Goal: Task Accomplishment & Management: Manage account settings

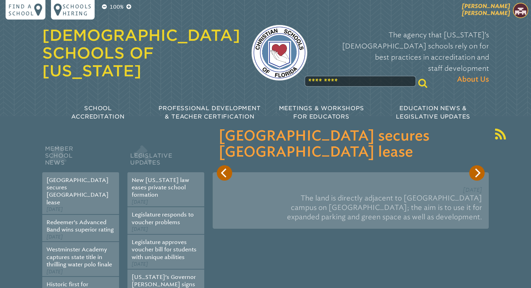
click at [519, 9] on img at bounding box center [520, 10] width 15 height 15
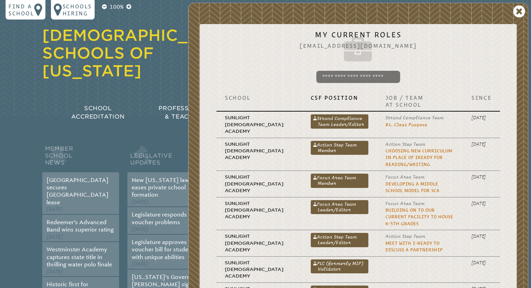
click at [159, 9] on div "Christian Schools of Florida The agency that Florida’s Christian schools rely o…" at bounding box center [265, 45] width 447 height 90
click at [518, 9] on icon at bounding box center [519, 12] width 12 height 14
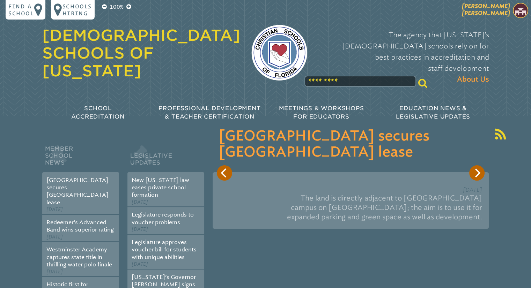
click at [520, 11] on img at bounding box center [520, 10] width 15 height 15
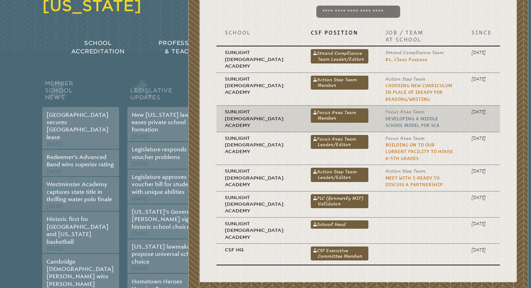
scroll to position [70, 0]
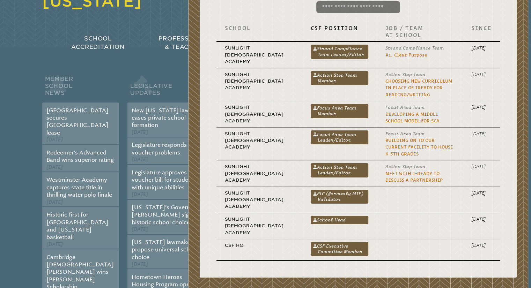
click at [312, 216] on link "School Head" at bounding box center [340, 220] width 58 height 8
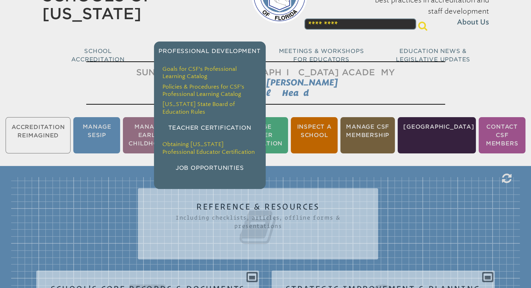
scroll to position [70, 0]
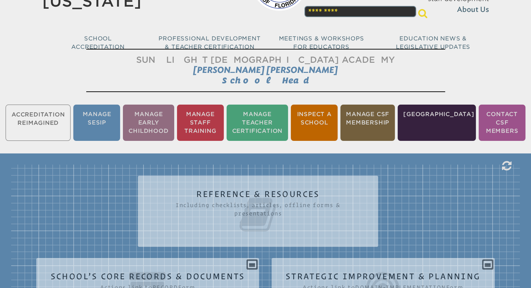
click at [42, 114] on ul "Accreditation Reimagined Manage SESIP Manage Early Childhood Manage Staff Train…" at bounding box center [265, 122] width 531 height 39
click at [25, 115] on ul "Accreditation Reimagined Manage SESIP Manage Early Childhood Manage Staff Train…" at bounding box center [265, 122] width 531 height 39
click at [162, 116] on li "Manage Early Childhood" at bounding box center [148, 123] width 51 height 36
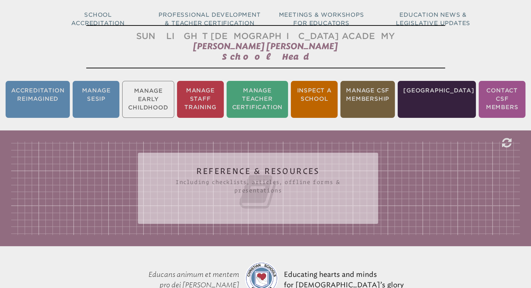
scroll to position [116, 0]
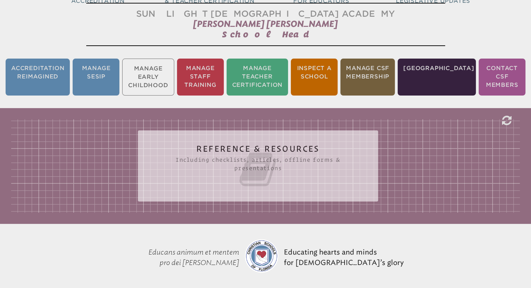
click at [245, 147] on h2 "Reference & Resources Including checklists, articles, offline forms & presentat…" at bounding box center [258, 166] width 212 height 45
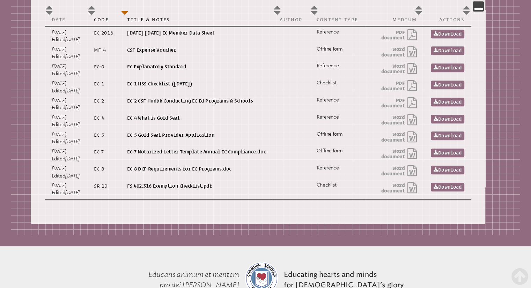
scroll to position [290, 0]
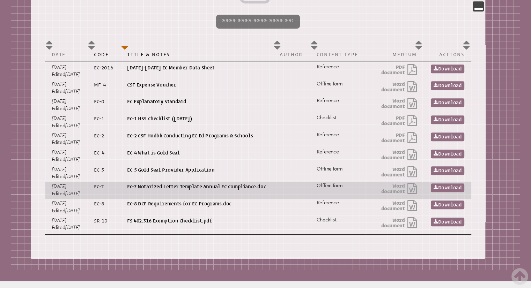
click at [411, 187] on span at bounding box center [411, 188] width 12 height 11
click at [459, 185] on link "Download" at bounding box center [448, 188] width 34 height 9
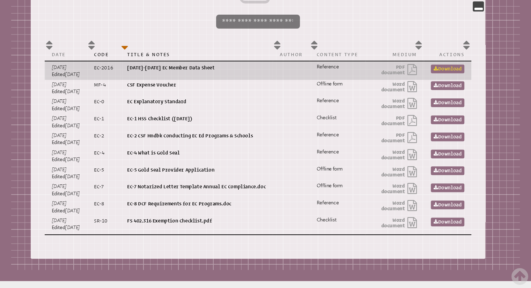
click at [447, 65] on link "Download" at bounding box center [448, 69] width 34 height 9
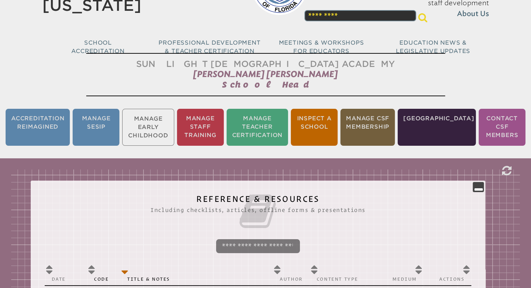
scroll to position [11, 0]
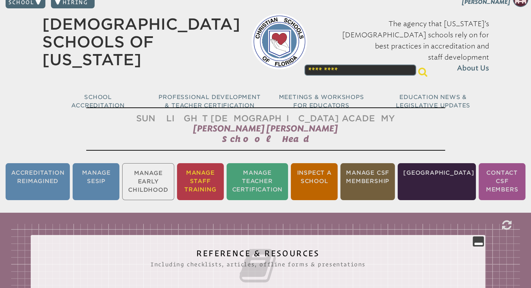
click at [218, 173] on li "Manage Staff Training" at bounding box center [200, 181] width 47 height 37
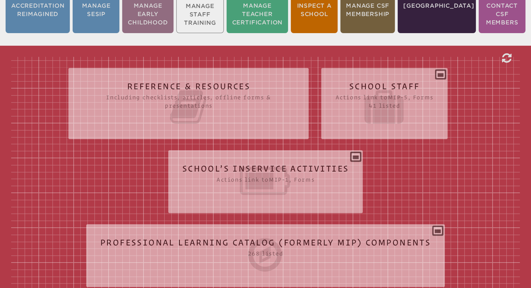
scroll to position [186, 0]
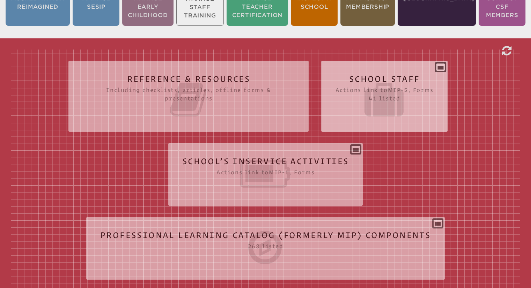
click at [387, 80] on icon at bounding box center [384, 99] width 98 height 39
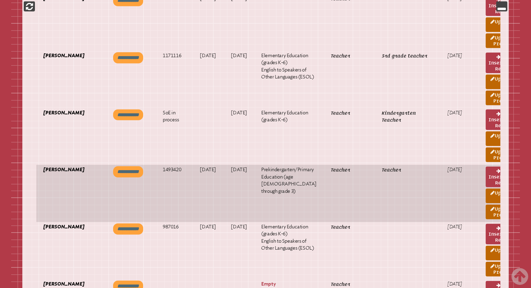
scroll to position [1861, 0]
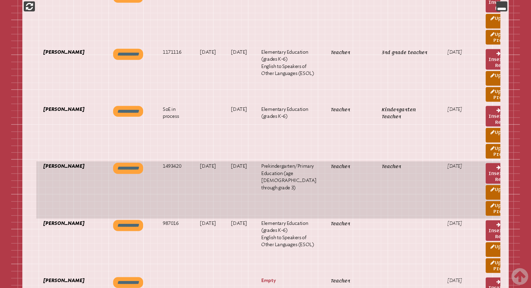
click at [113, 166] on input "**********" at bounding box center [128, 168] width 30 height 11
click at [490, 170] on link "View inservice record" at bounding box center [499, 173] width 29 height 21
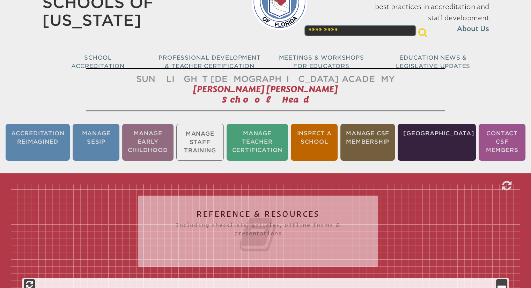
scroll to position [46, 0]
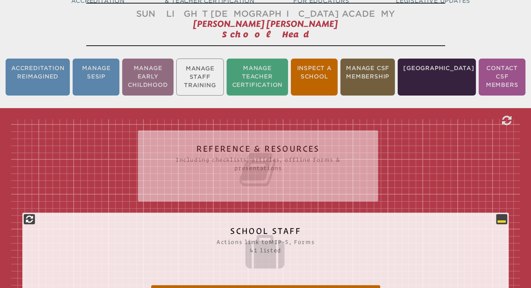
click at [503, 216] on icon at bounding box center [501, 219] width 8 height 8
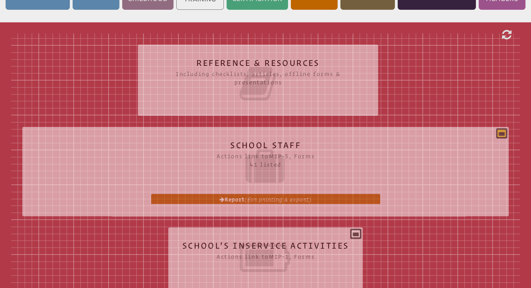
scroll to position [248, 0]
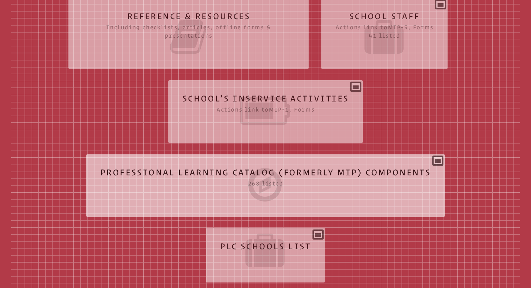
click at [268, 172] on icon at bounding box center [265, 184] width 331 height 39
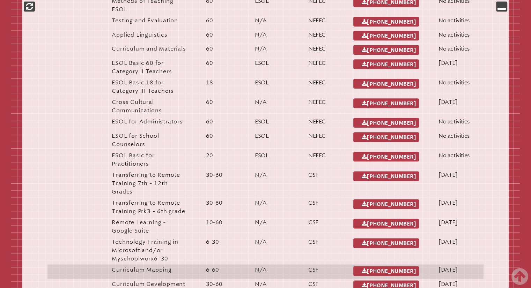
scroll to position [912, 0]
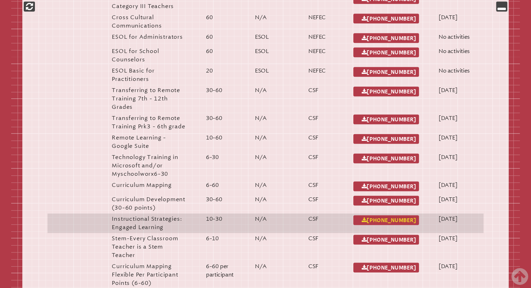
click at [402, 216] on link "2 007 003 2-007-003" at bounding box center [386, 220] width 66 height 10
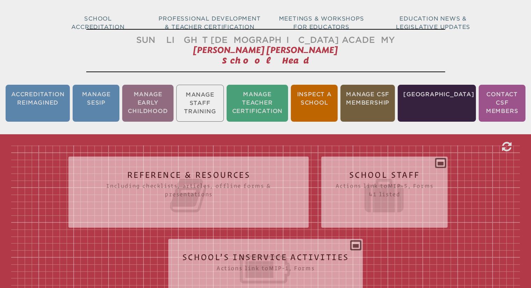
scroll to position [209, 0]
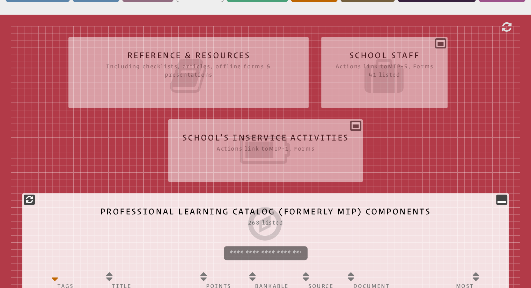
click at [503, 195] on icon at bounding box center [501, 199] width 8 height 8
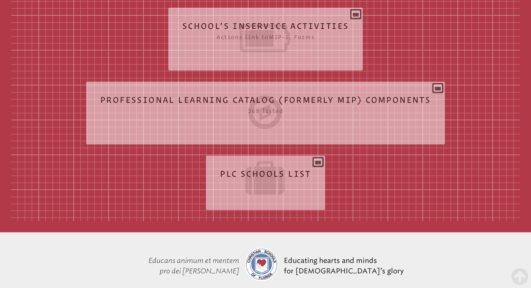
scroll to position [322, 0]
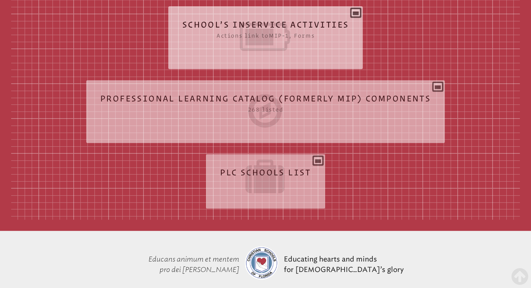
click at [285, 28] on icon at bounding box center [265, 36] width 167 height 39
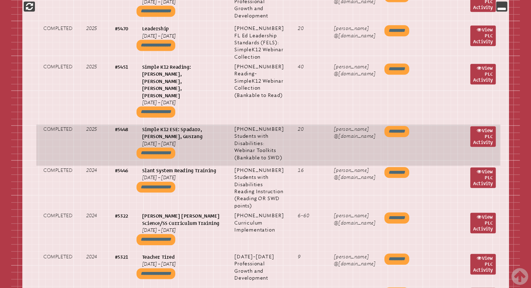
scroll to position [793, 0]
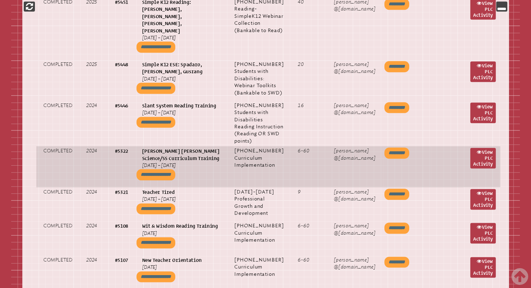
click at [391, 148] on input "*********" at bounding box center [396, 153] width 25 height 11
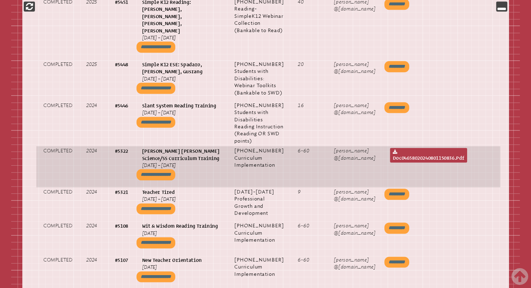
scroll to position [864, 0]
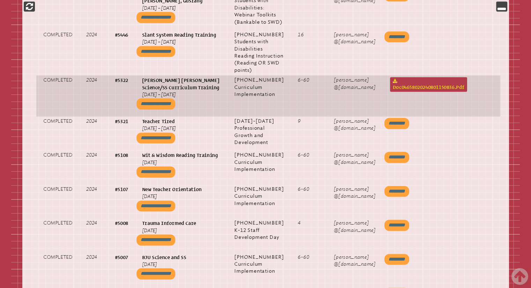
click at [390, 92] on link "doc04658020240801150836.pdf" at bounding box center [428, 84] width 77 height 15
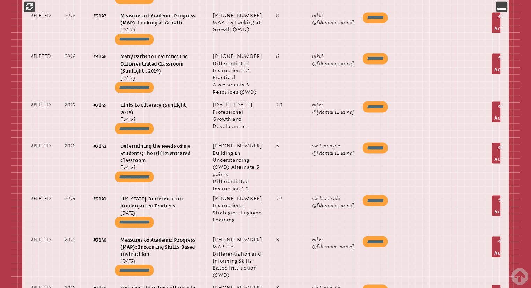
scroll to position [3912, 0]
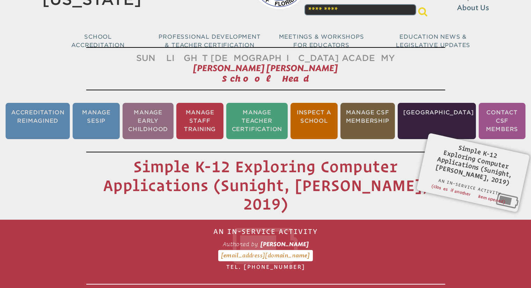
scroll to position [70, 0]
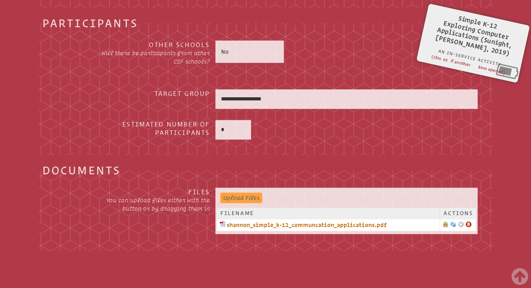
scroll to position [666, 0]
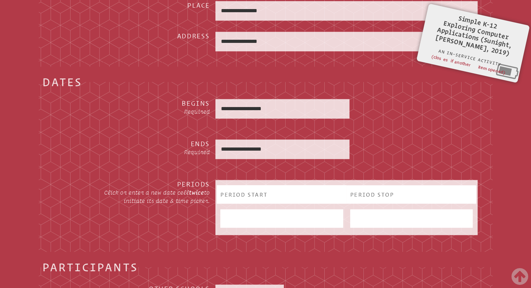
click at [472, 32] on div "Simple K-12 Exploring Computer Applications (Sunight, Shannon, 2019) An In-Serv…" at bounding box center [472, 38] width 89 height 49
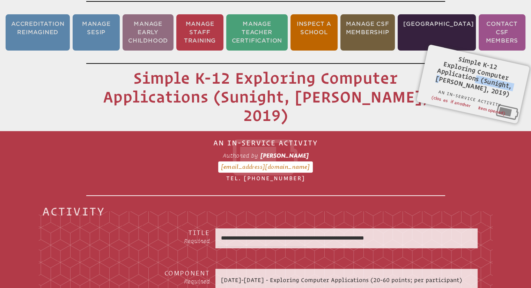
scroll to position [290, 0]
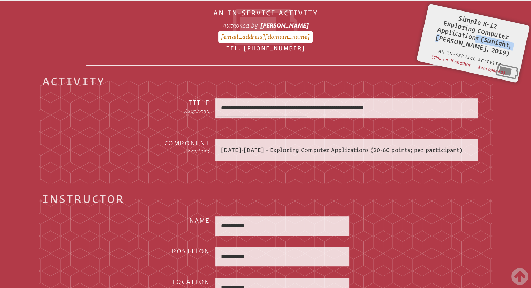
scroll to position [70, 0]
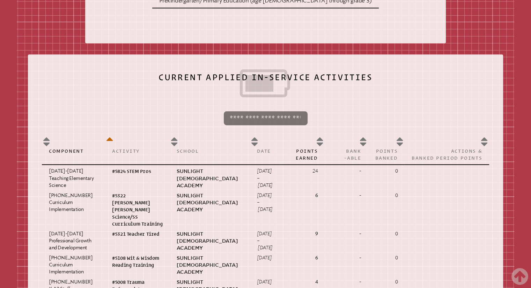
scroll to position [279, 0]
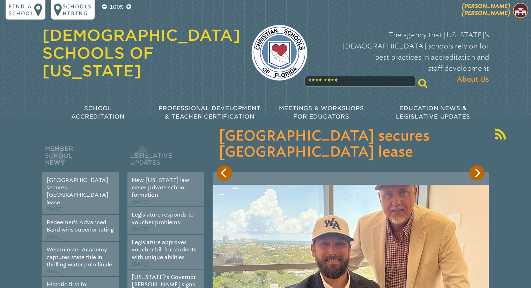
click at [519, 7] on img at bounding box center [520, 10] width 15 height 15
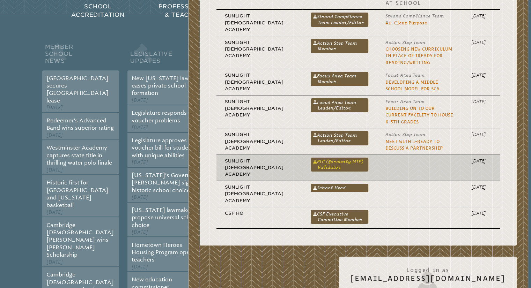
scroll to position [105, 0]
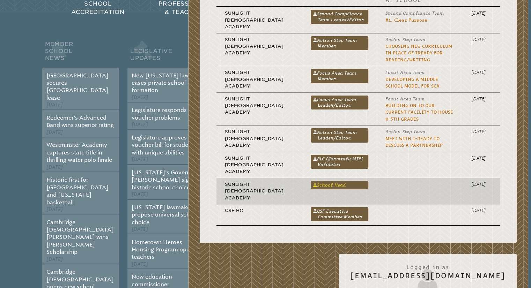
click at [311, 181] on link "School Head" at bounding box center [340, 185] width 58 height 8
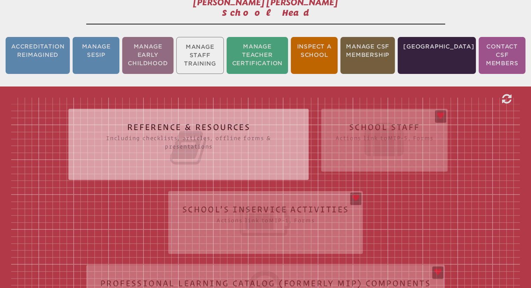
scroll to position [140, 0]
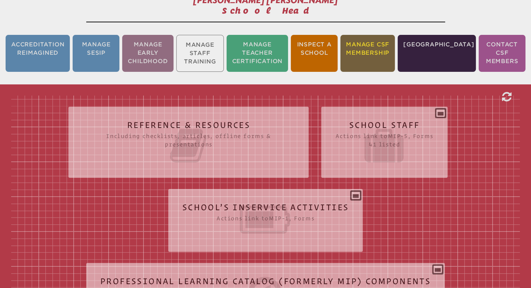
click at [394, 48] on li "Manage CSF Membership" at bounding box center [367, 53] width 54 height 37
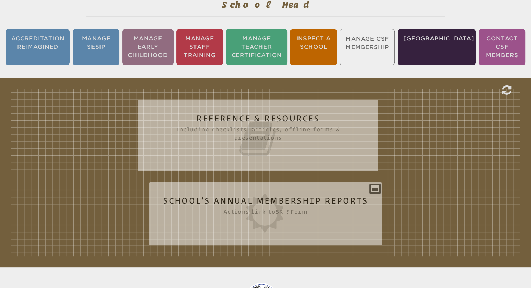
scroll to position [221, 0]
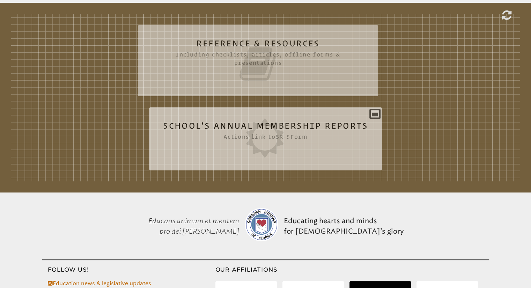
click at [273, 125] on icon at bounding box center [265, 138] width 205 height 39
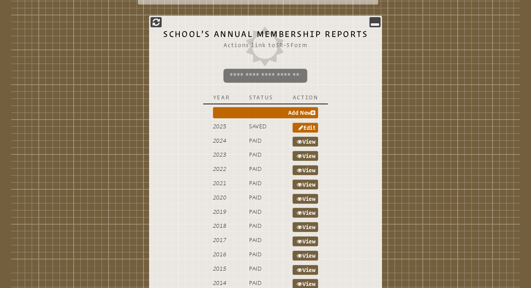
scroll to position [360, 0]
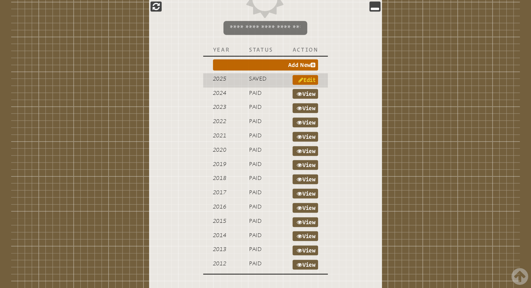
click at [306, 79] on link "Edit" at bounding box center [305, 80] width 26 height 10
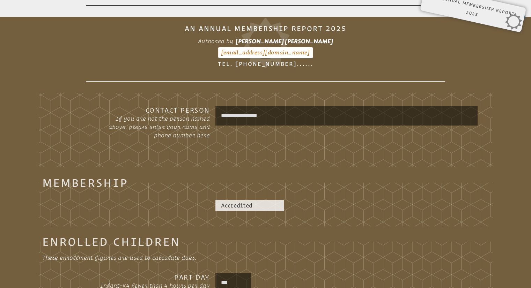
scroll to position [255, 0]
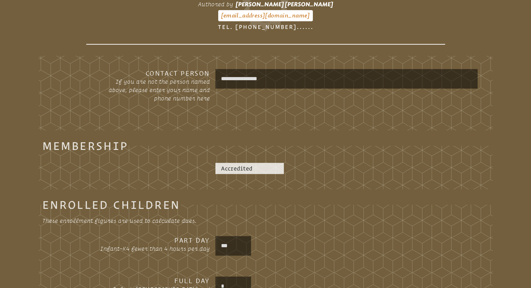
click at [258, 165] on p "Accredited" at bounding box center [249, 168] width 57 height 8
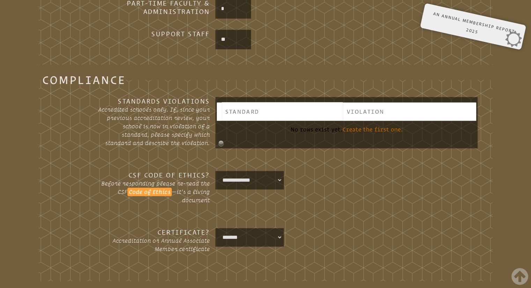
scroll to position [1058, 0]
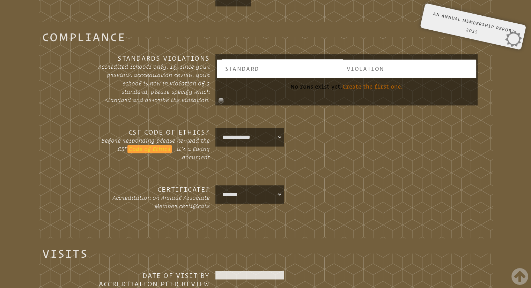
click at [147, 146] on link "Code of Ethics" at bounding box center [149, 149] width 44 height 8
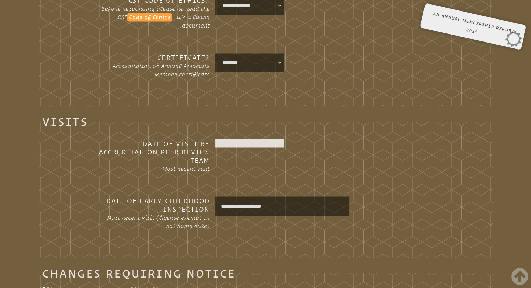
scroll to position [1233, 0]
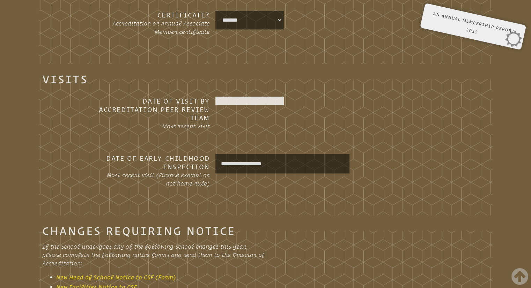
drag, startPoint x: 240, startPoint y: 98, endPoint x: 244, endPoint y: 98, distance: 3.8
click at [243, 98] on div at bounding box center [249, 101] width 68 height 8
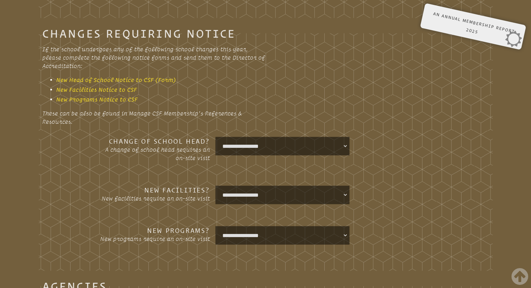
scroll to position [1442, 0]
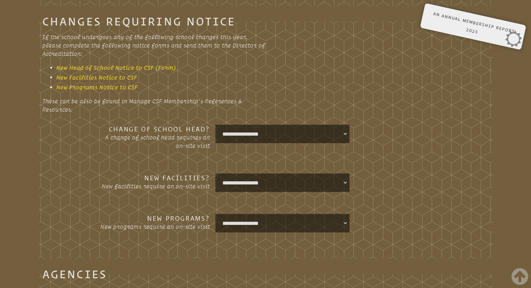
click at [321, 220] on select "**********" at bounding box center [282, 224] width 131 height 16
click at [422, 209] on fieldset "**********" at bounding box center [266, 138] width 454 height 242
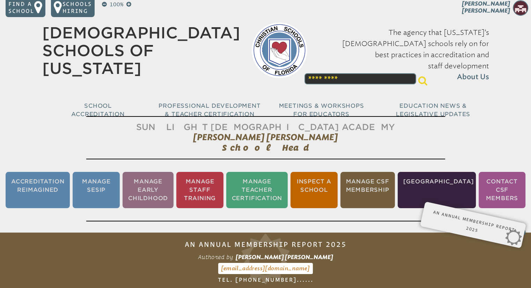
scroll to position [0, 0]
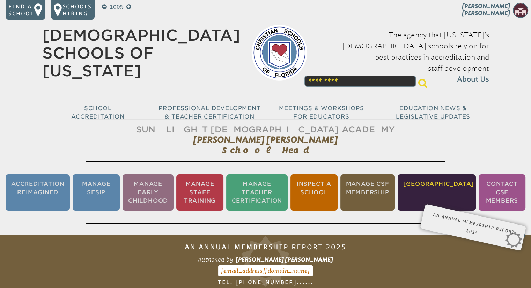
click at [455, 185] on li "[GEOGRAPHIC_DATA]" at bounding box center [437, 193] width 78 height 36
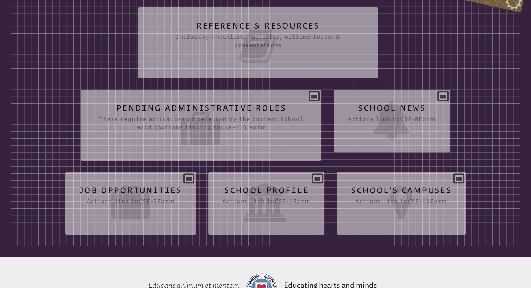
scroll to position [255, 0]
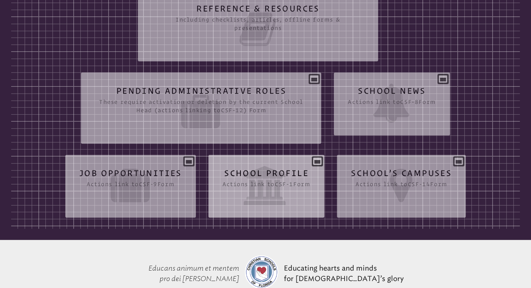
click at [263, 174] on icon at bounding box center [266, 185] width 88 height 39
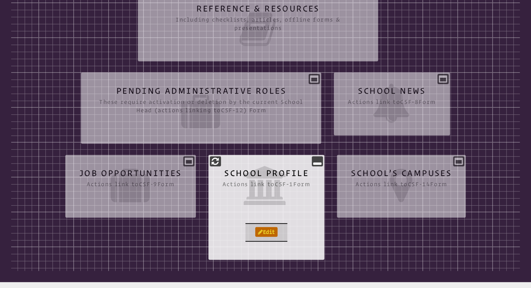
click at [265, 231] on link "Edit" at bounding box center [266, 232] width 22 height 10
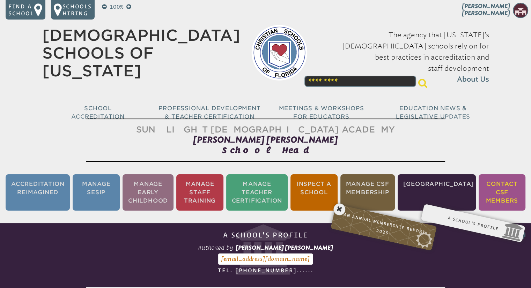
click at [499, 187] on li "Contact CSF Members" at bounding box center [501, 193] width 47 height 36
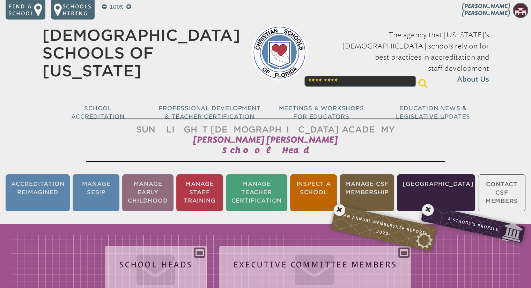
scroll to position [116, 0]
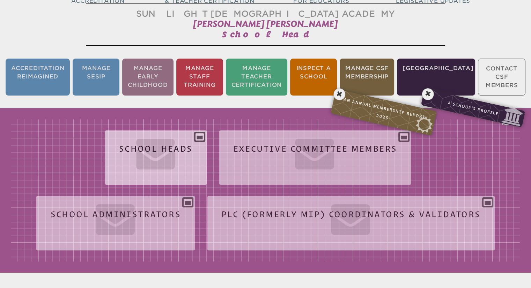
click at [175, 146] on icon at bounding box center [156, 152] width 74 height 39
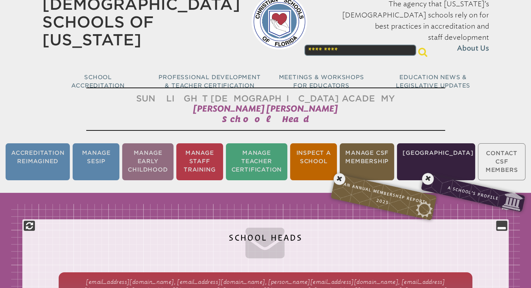
scroll to position [0, 0]
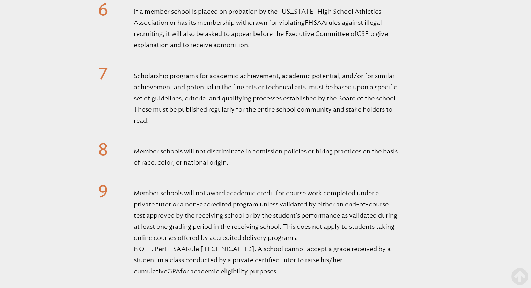
scroll to position [907, 0]
